Goal: Task Accomplishment & Management: Use online tool/utility

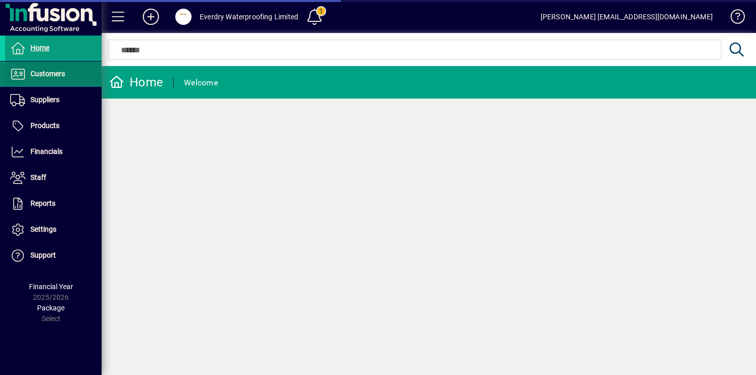
click at [55, 74] on span "Customers" at bounding box center [47, 74] width 35 height 8
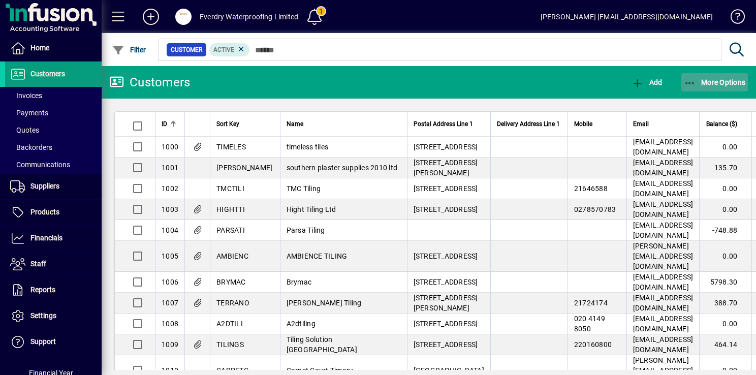
click at [709, 76] on span "button" at bounding box center [714, 82] width 67 height 24
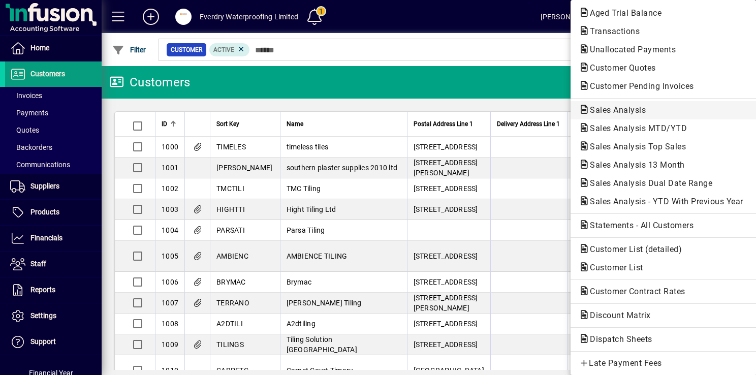
click at [656, 107] on span "Sales Analysis" at bounding box center [664, 110] width 170 height 12
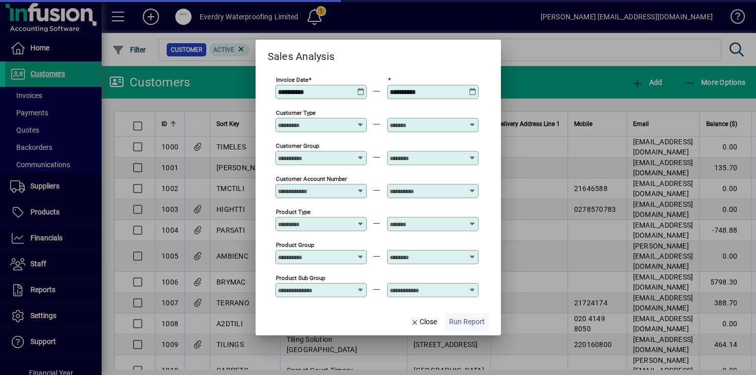
type input "**********"
click at [455, 324] on span "Run Report" at bounding box center [467, 321] width 36 height 11
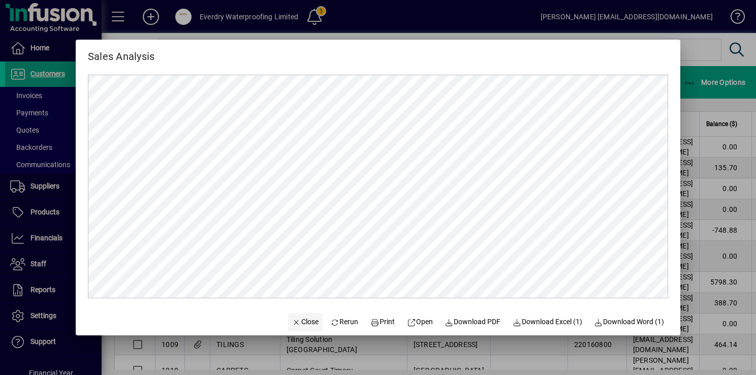
click at [292, 320] on span "Close" at bounding box center [305, 321] width 26 height 11
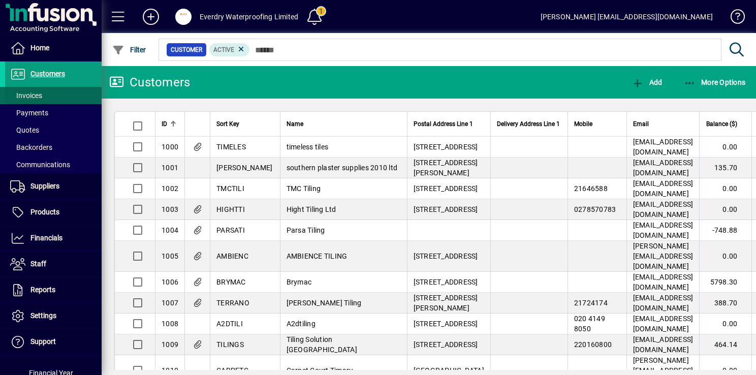
click at [48, 98] on span at bounding box center [53, 95] width 97 height 24
